Goal: Check status: Check status

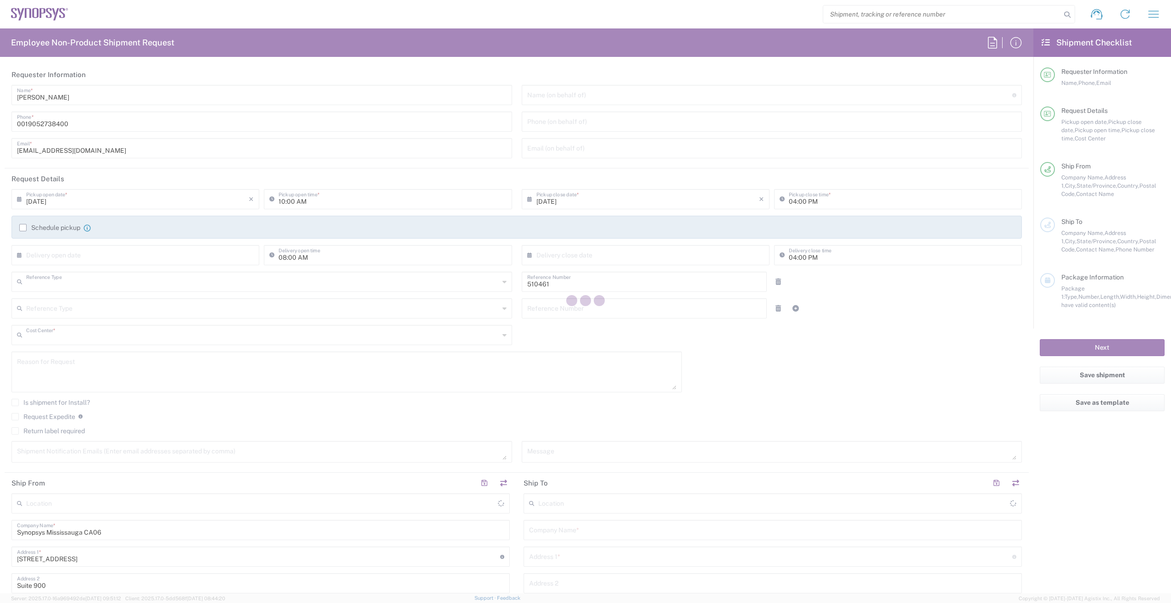
type input "Department"
type input "CA02, SG, MSIP2, R&D 510461"
type input "[GEOGRAPHIC_DATA]"
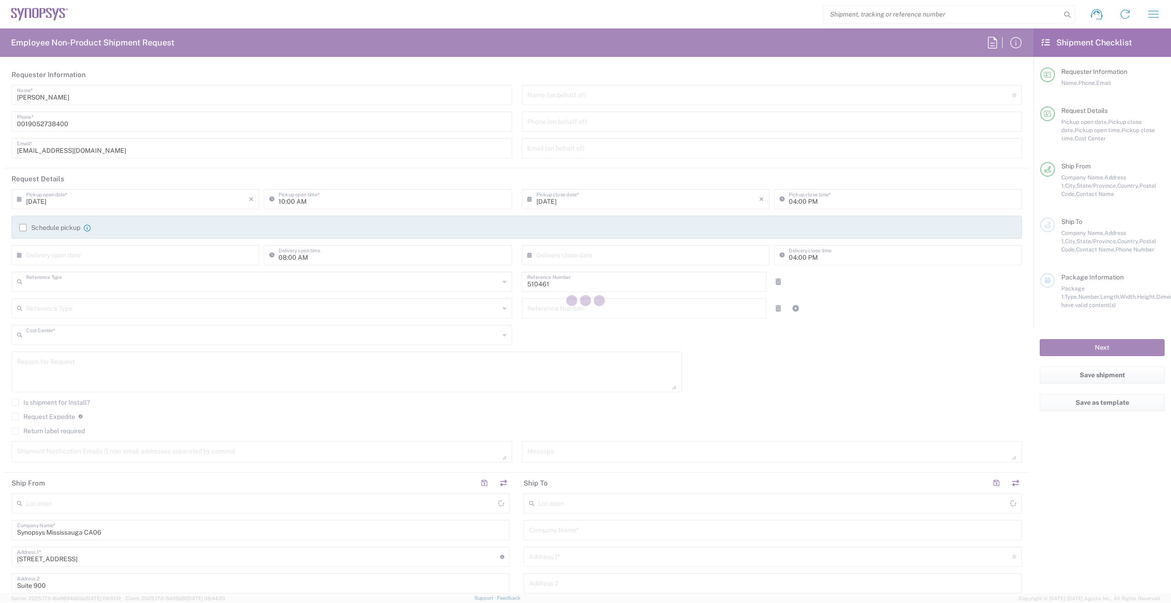
type input "Delivered at Place"
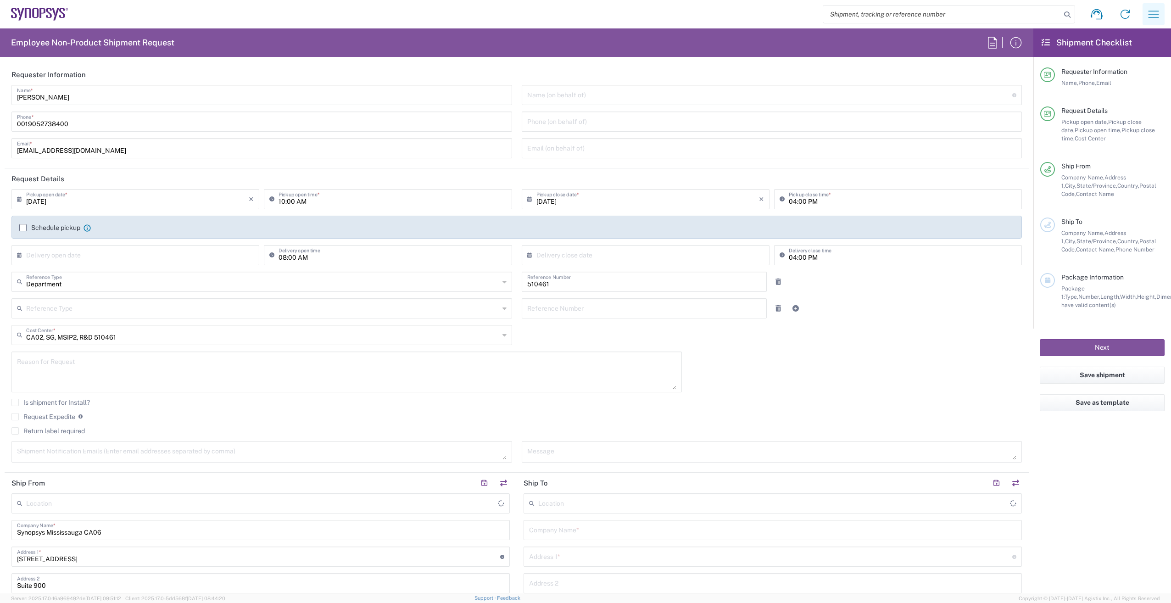
click at [1152, 13] on icon "button" at bounding box center [1153, 14] width 15 height 15
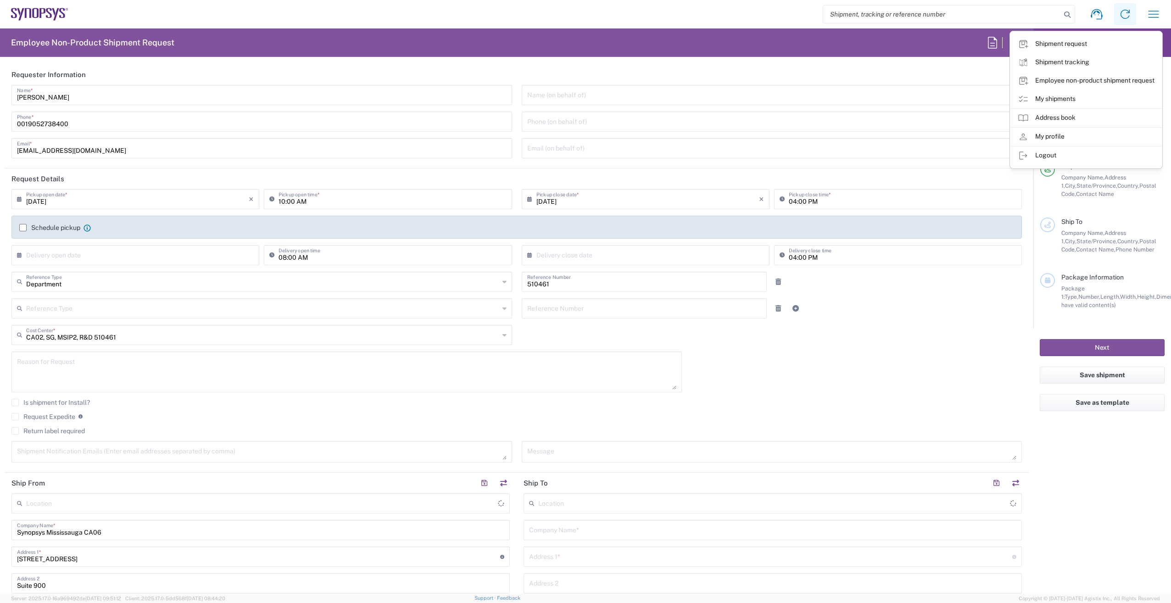
type input "[GEOGRAPHIC_DATA] CA06"
click at [1074, 95] on link "My shipments" at bounding box center [1085, 99] width 151 height 18
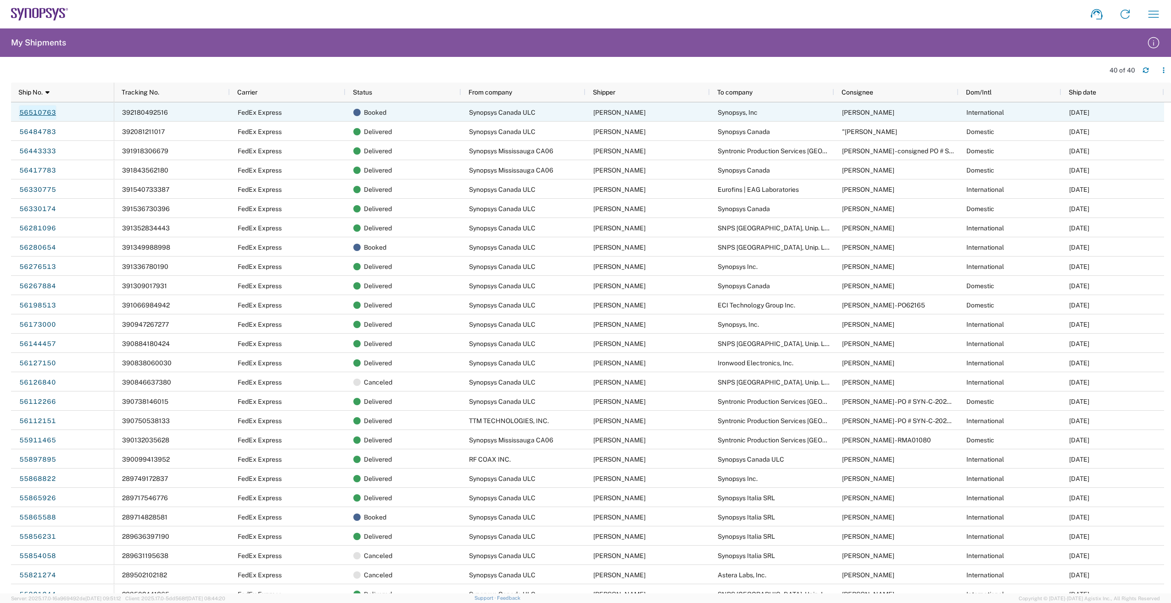
click at [28, 110] on link "56510763" at bounding box center [38, 112] width 38 height 15
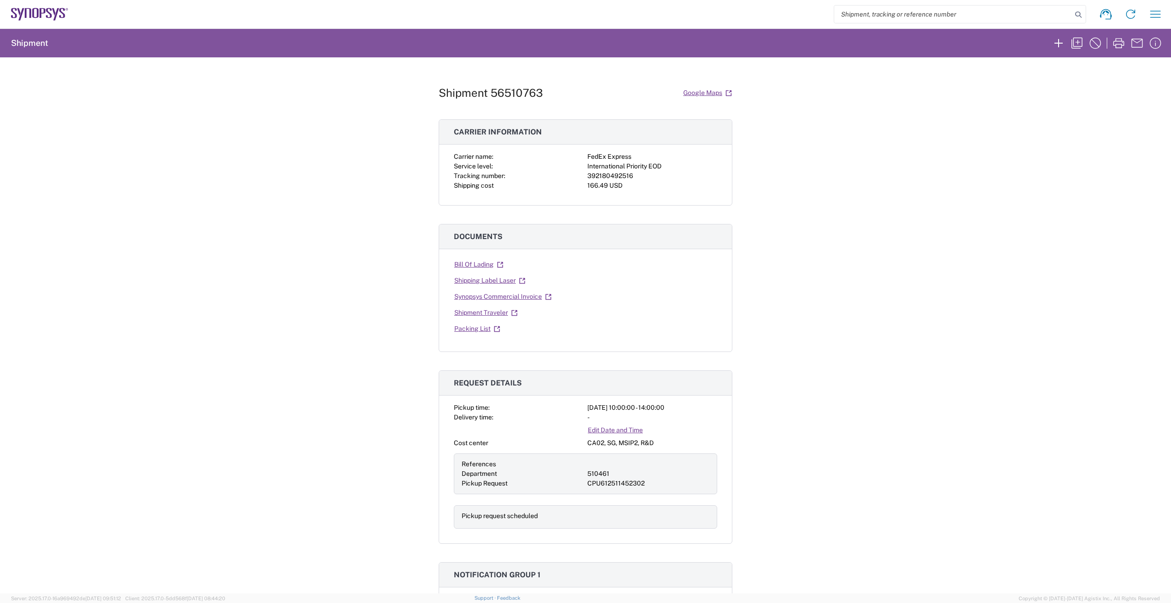
click at [464, 279] on link "Shipping Label Laser" at bounding box center [490, 280] width 72 height 16
